Goal: Check status: Check status

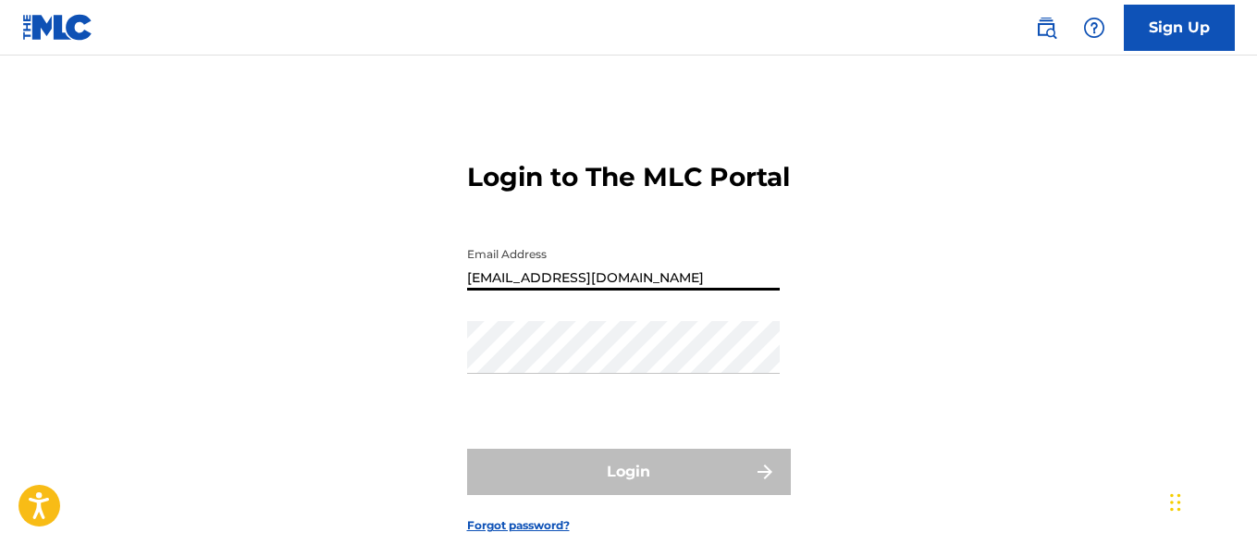
type input "[EMAIL_ADDRESS][DOMAIN_NAME]"
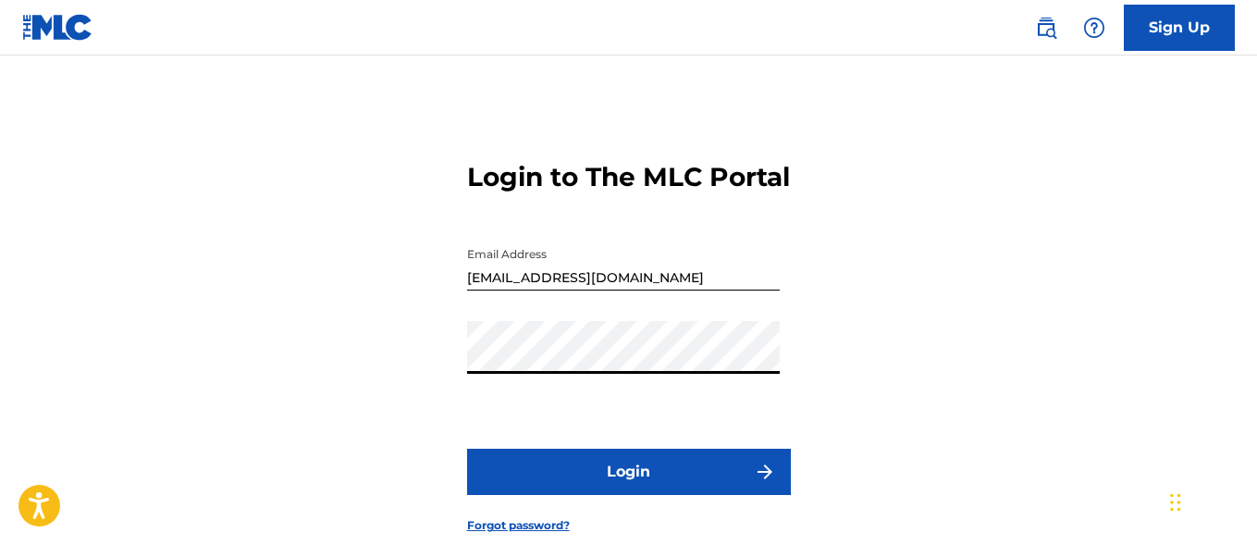
click at [628, 495] on button "Login" at bounding box center [629, 472] width 324 height 46
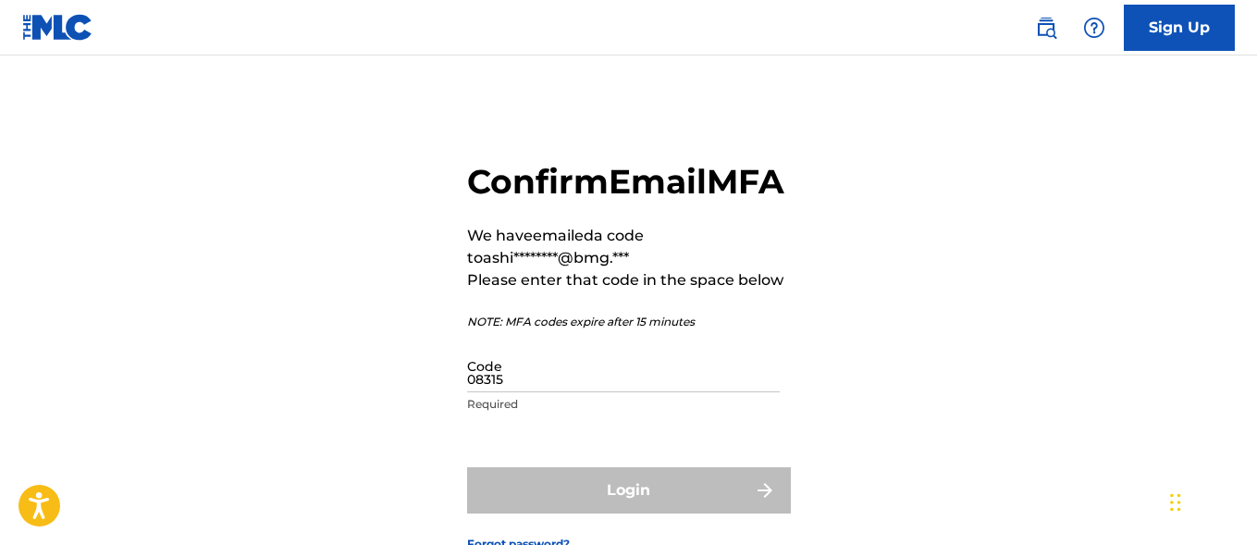
type input "083158"
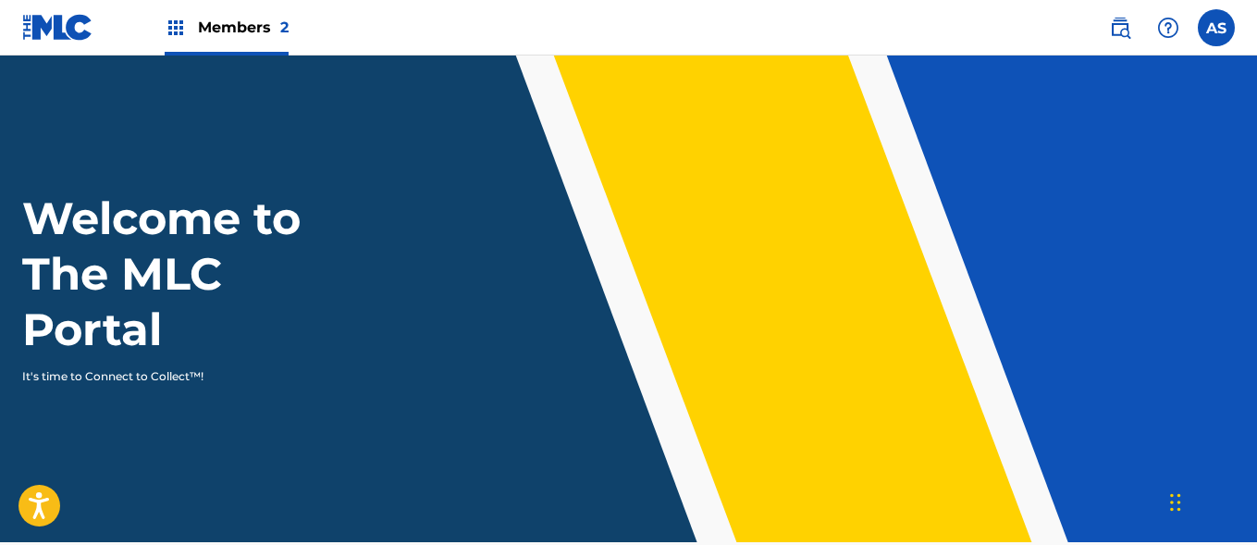
click at [176, 28] on img at bounding box center [176, 28] width 22 height 22
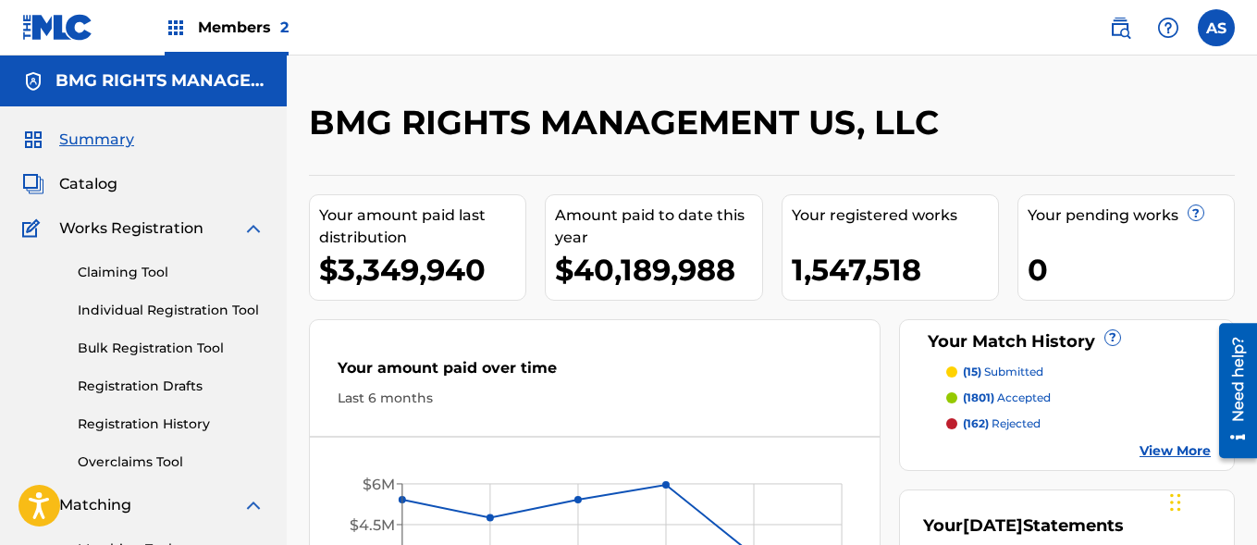
scroll to position [401, 0]
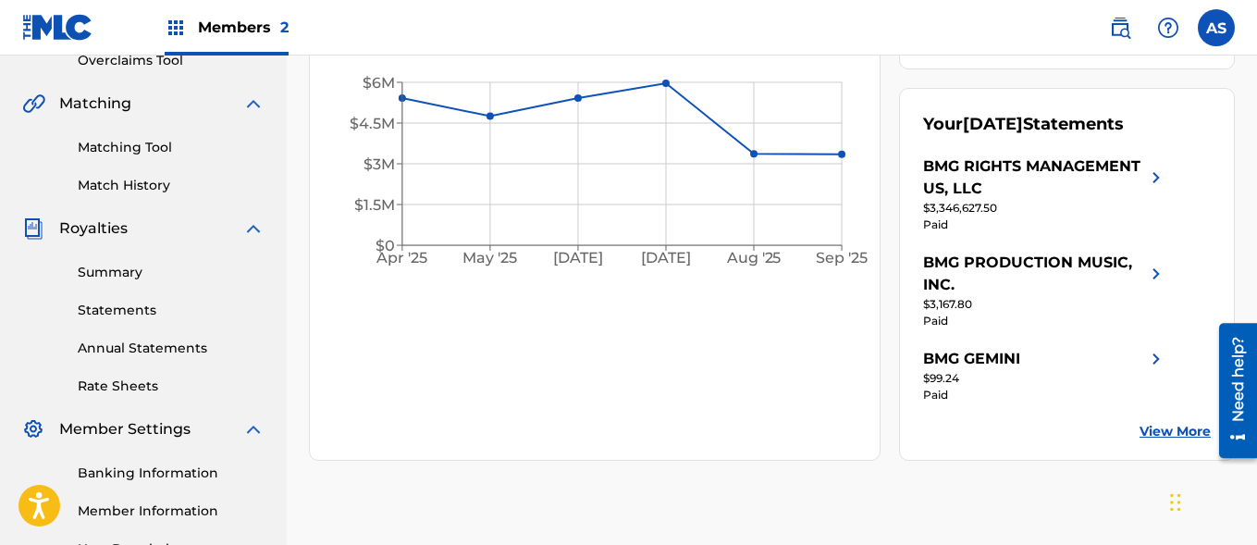
click at [171, 272] on link "Summary" at bounding box center [171, 272] width 187 height 19
